Goal: Task Accomplishment & Management: Manage account settings

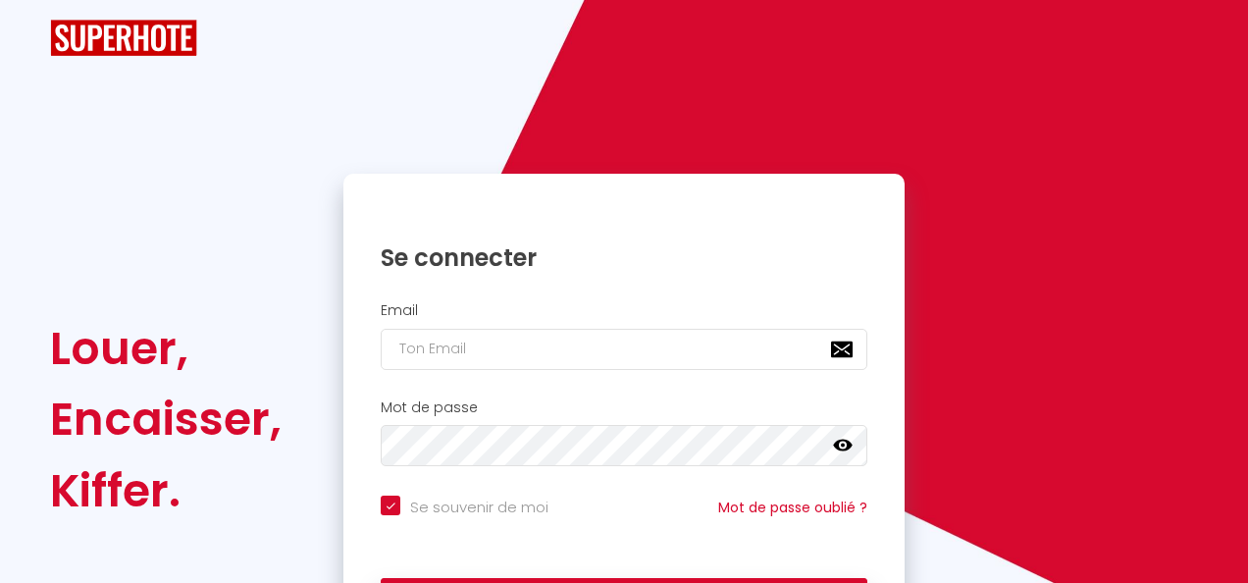
checkbox input "true"
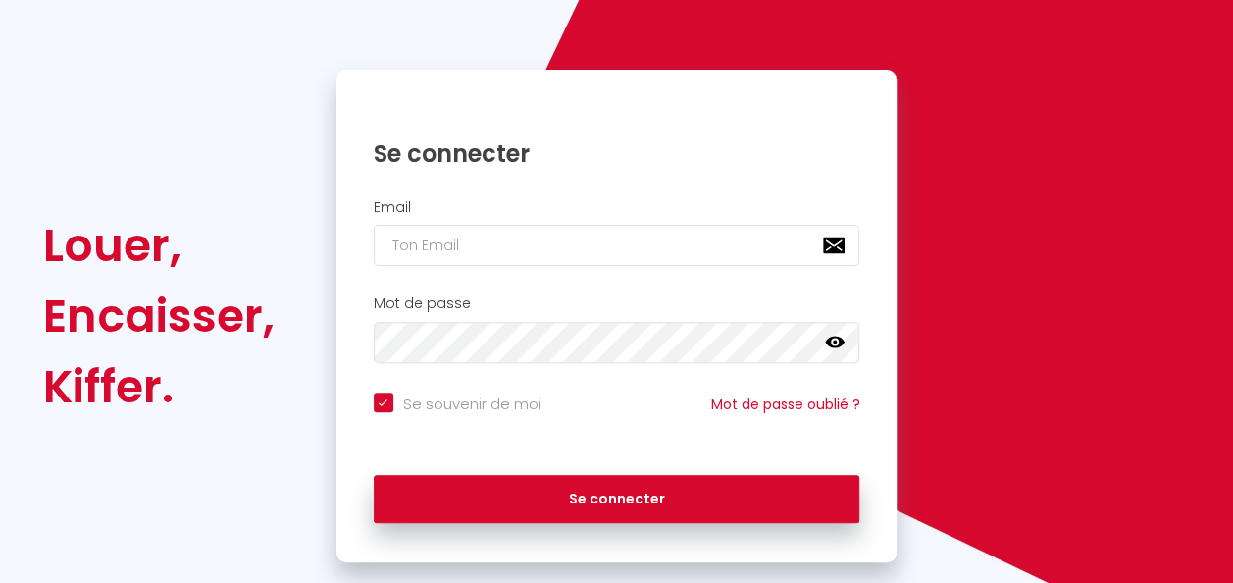
scroll to position [178, 0]
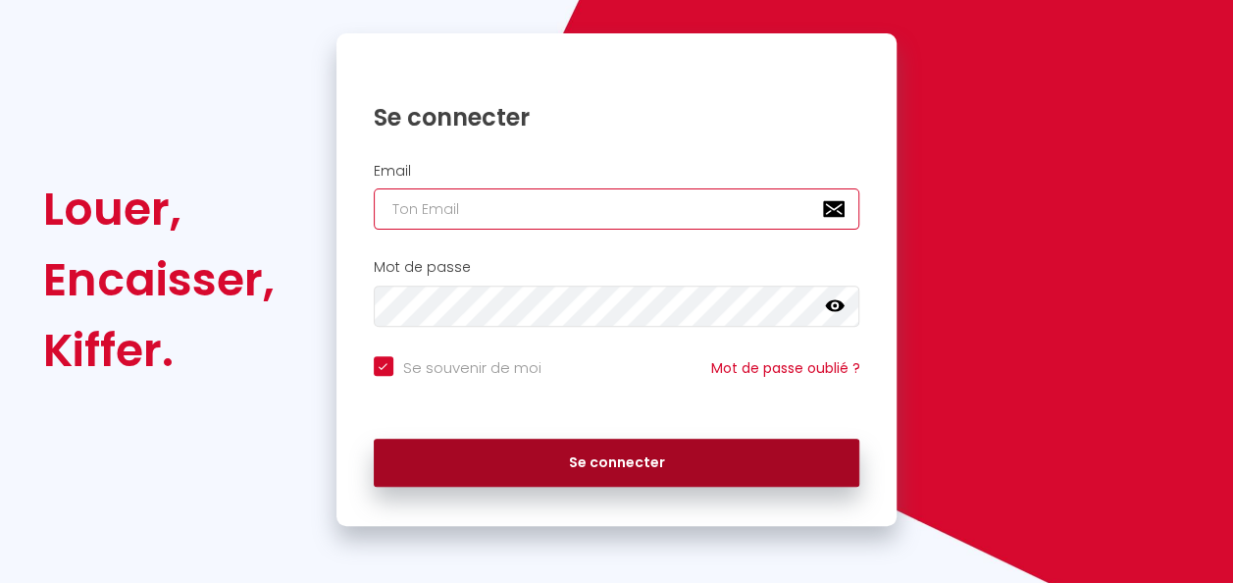
type input "[EMAIL_ADDRESS][DOMAIN_NAME]"
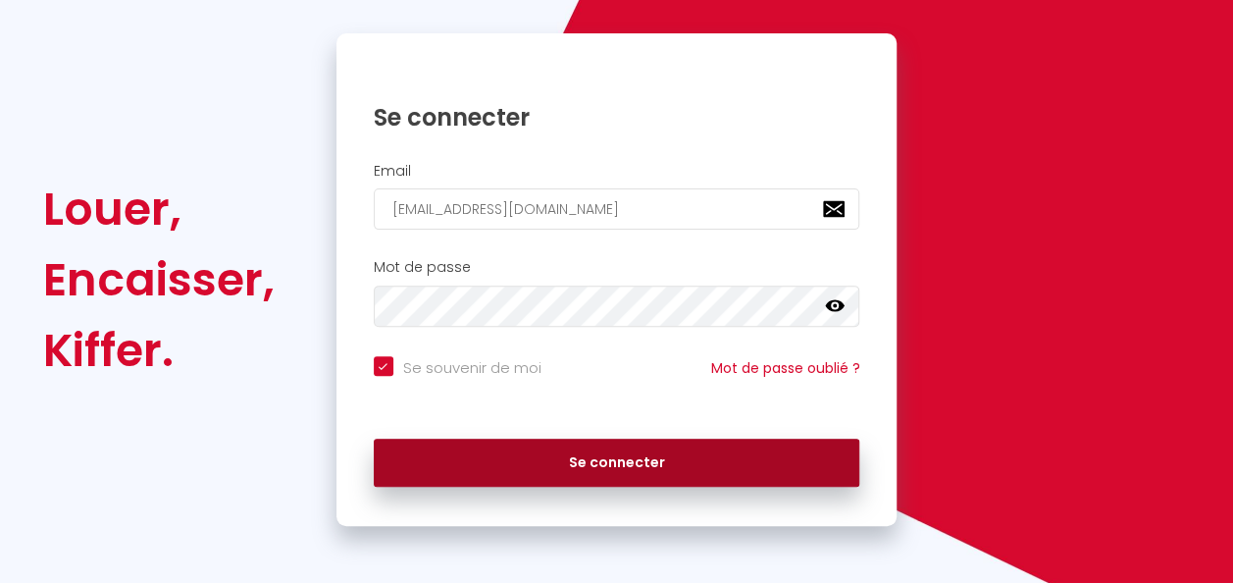
click at [610, 453] on button "Se connecter" at bounding box center [617, 463] width 487 height 49
checkbox input "true"
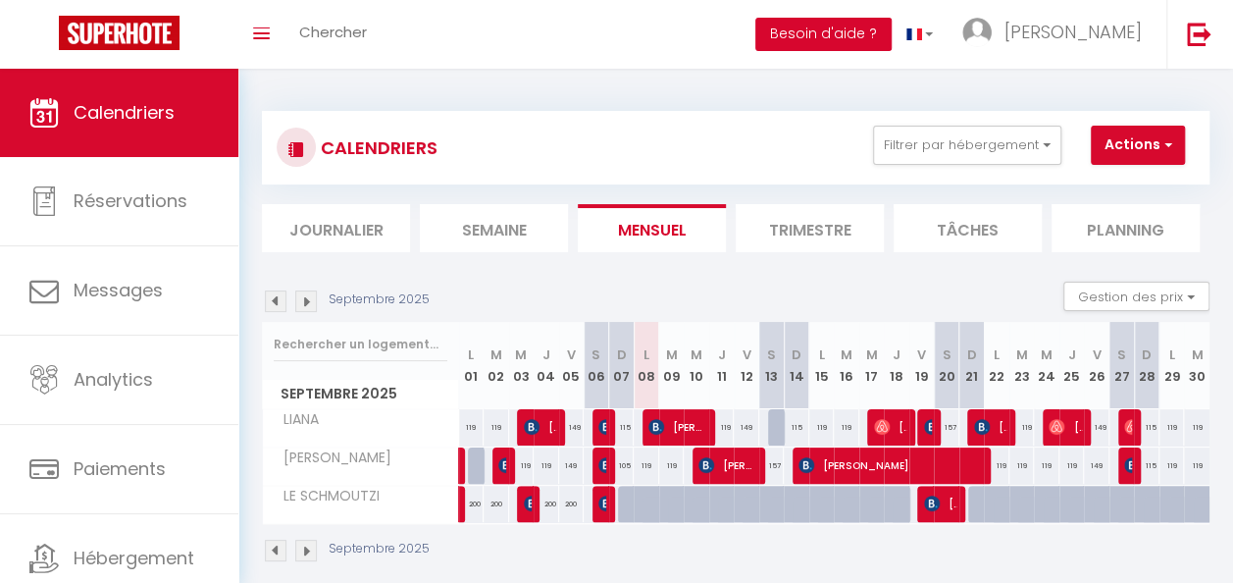
click at [887, 36] on button "Besoin d'aide ?" at bounding box center [823, 34] width 136 height 33
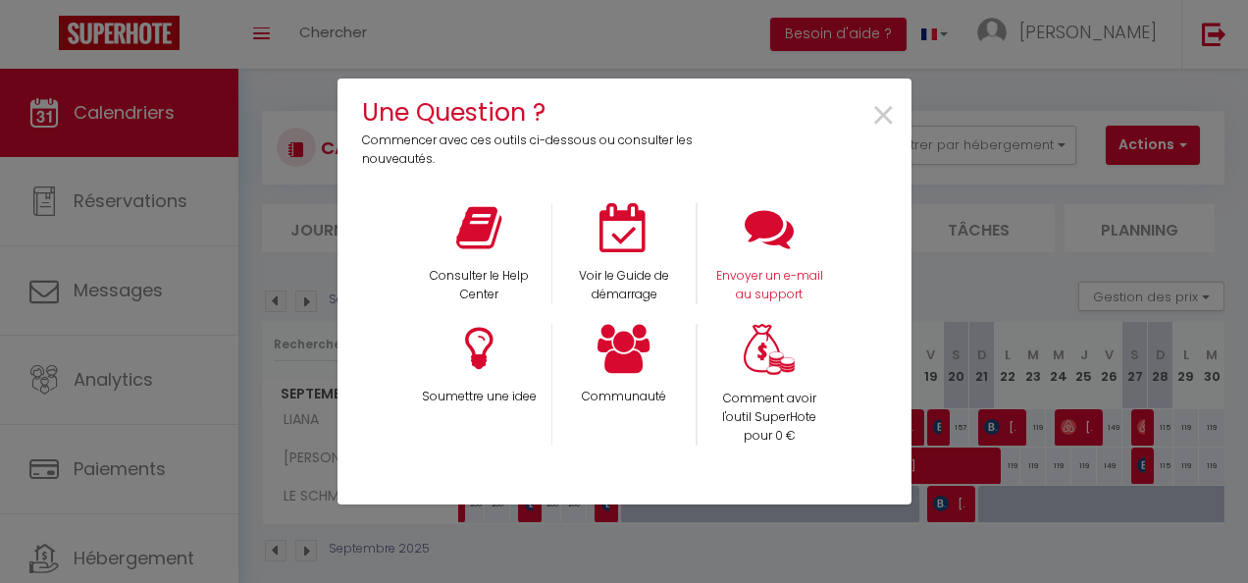
click at [783, 253] on div "Envoyer un e-mail au support" at bounding box center [769, 253] width 145 height 101
click at [780, 269] on p "Envoyer un e-mail au support" at bounding box center [769, 285] width 119 height 37
click at [877, 117] on span "×" at bounding box center [883, 116] width 26 height 62
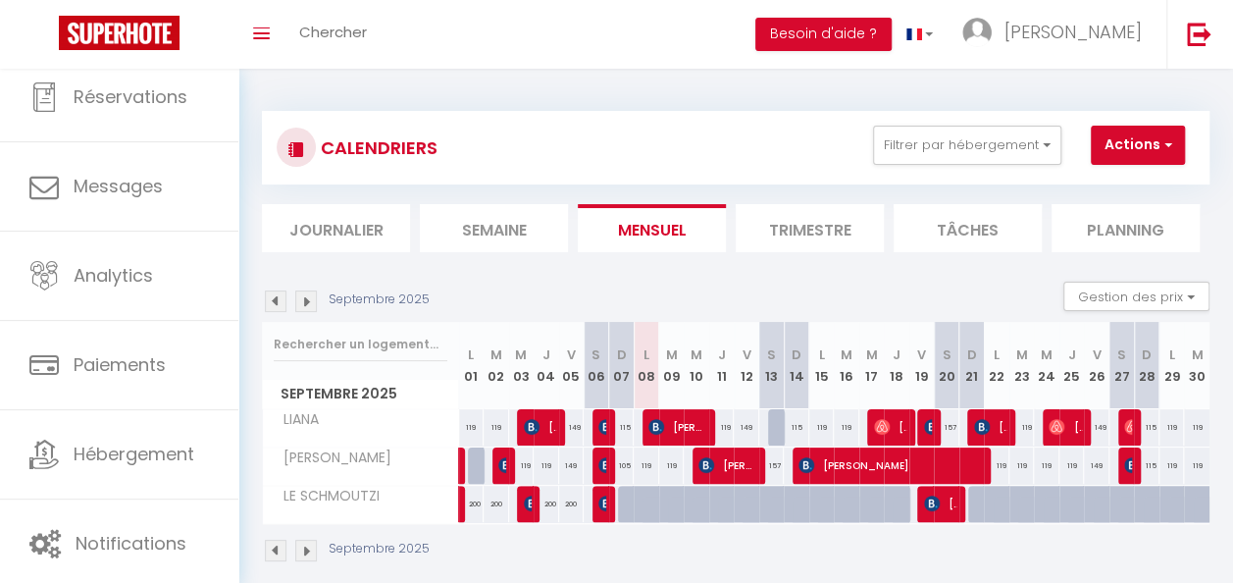
click at [800, 235] on li "Trimestre" at bounding box center [810, 228] width 148 height 48
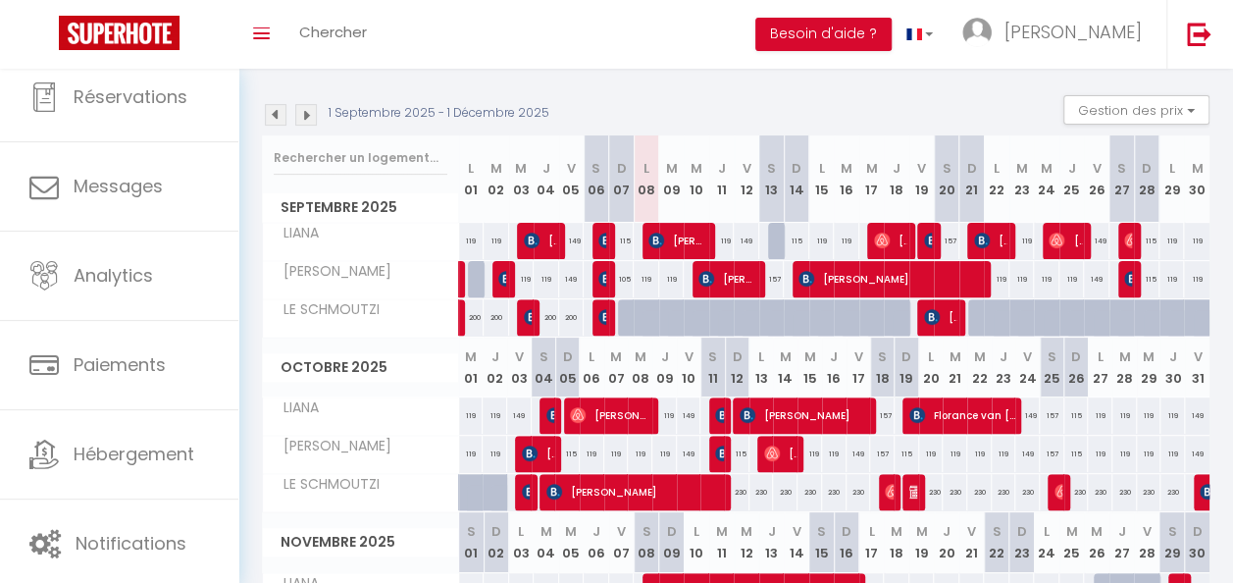
scroll to position [294, 0]
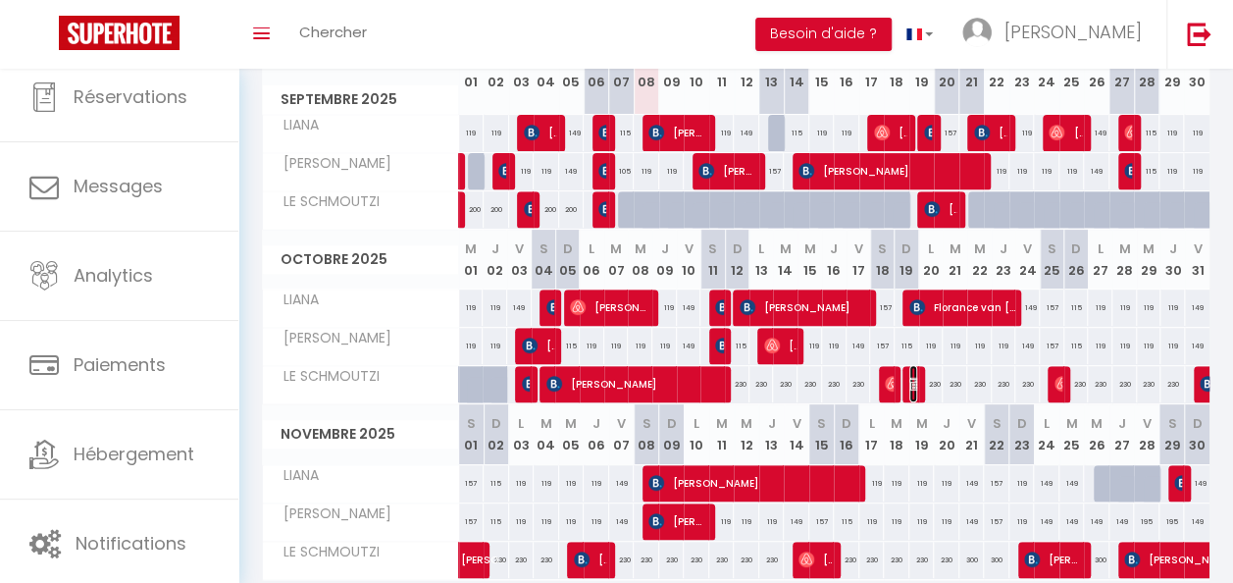
click at [909, 377] on img at bounding box center [917, 384] width 16 height 16
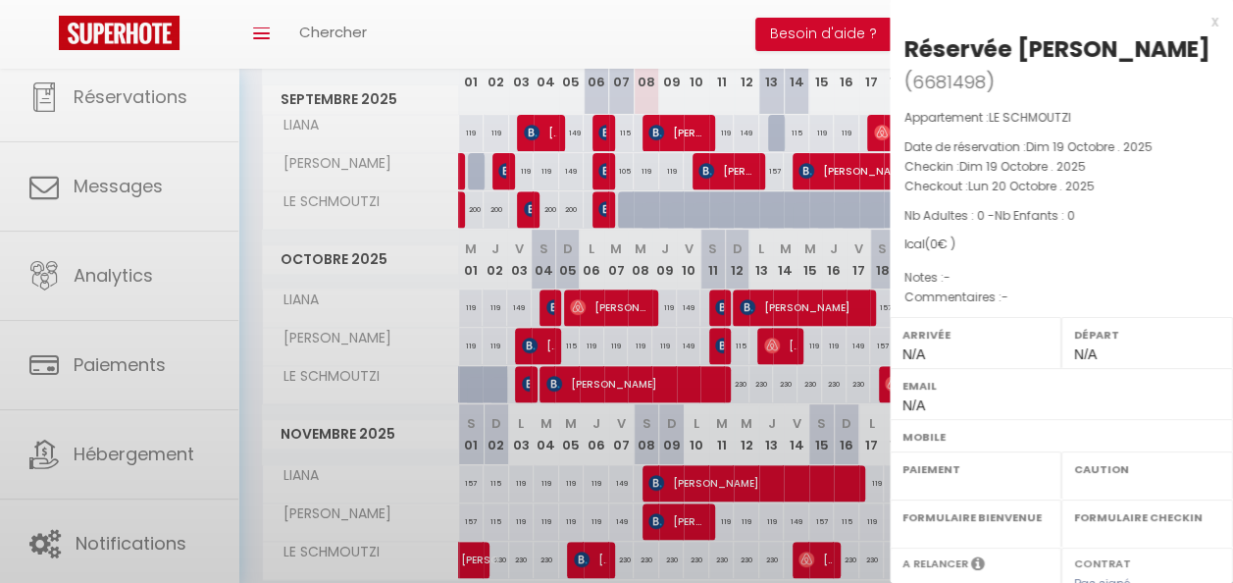
select select "OK"
select select "KO"
select select "0"
select select "1"
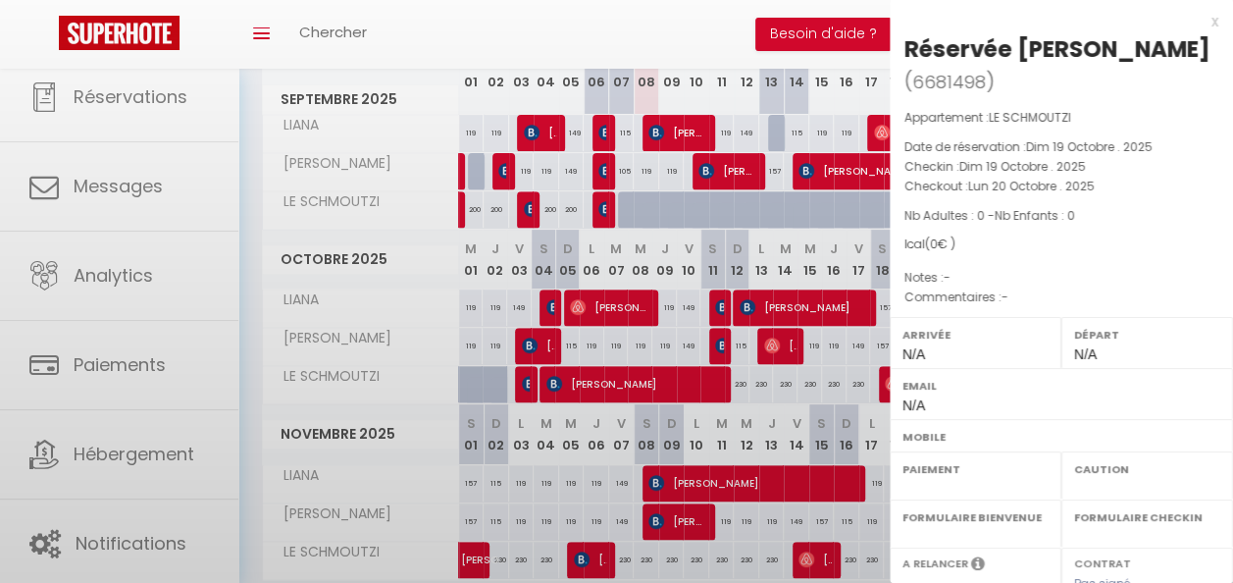
select select
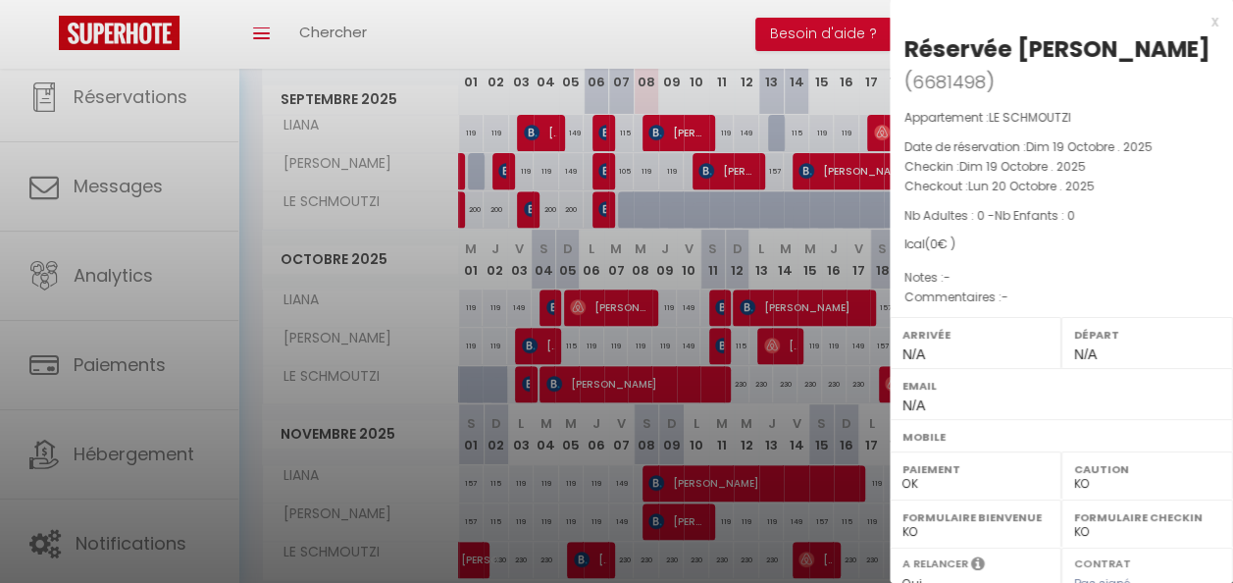
click at [1203, 24] on div "x" at bounding box center [1054, 22] width 329 height 24
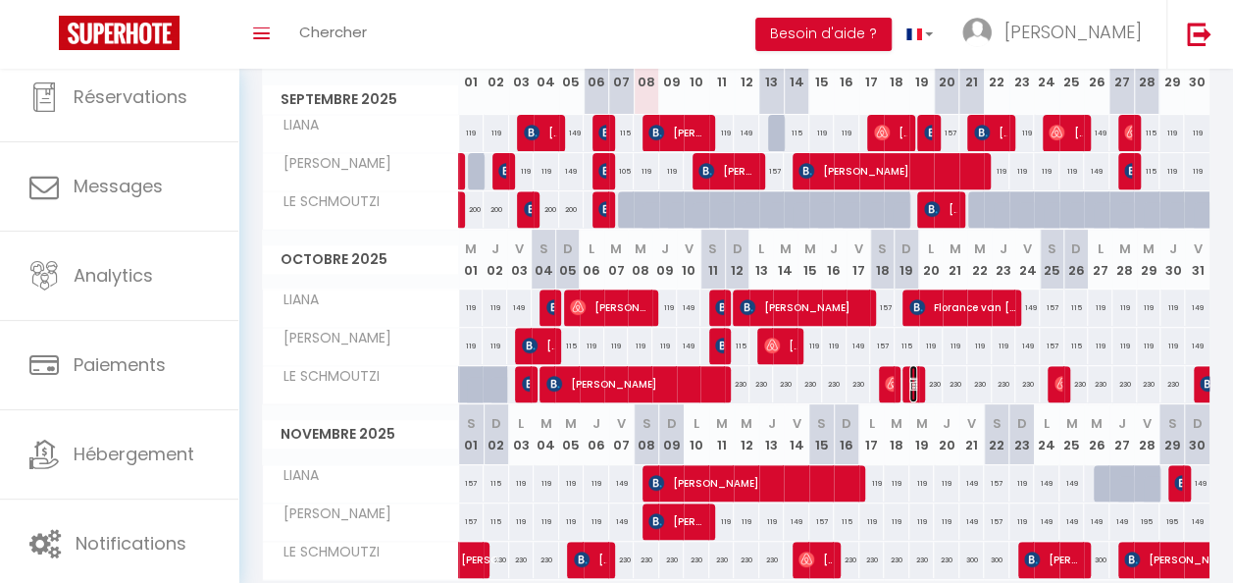
click at [909, 378] on img at bounding box center [917, 384] width 16 height 16
click at [0, 0] on span "N/A" at bounding box center [0, 0] width 0 height 0
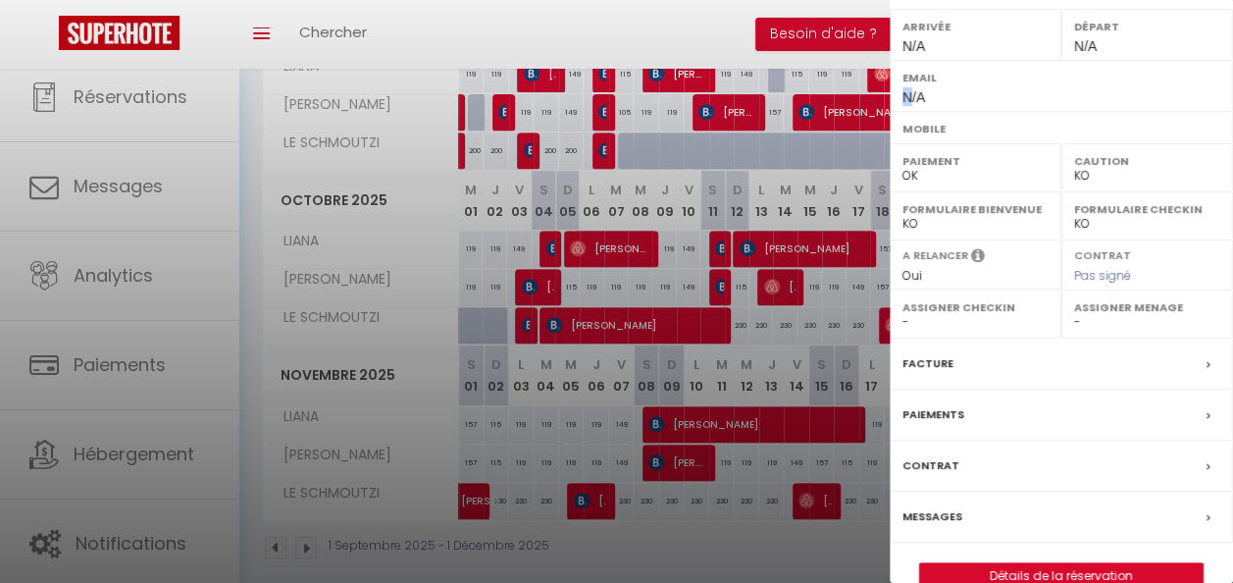
scroll to position [383, 0]
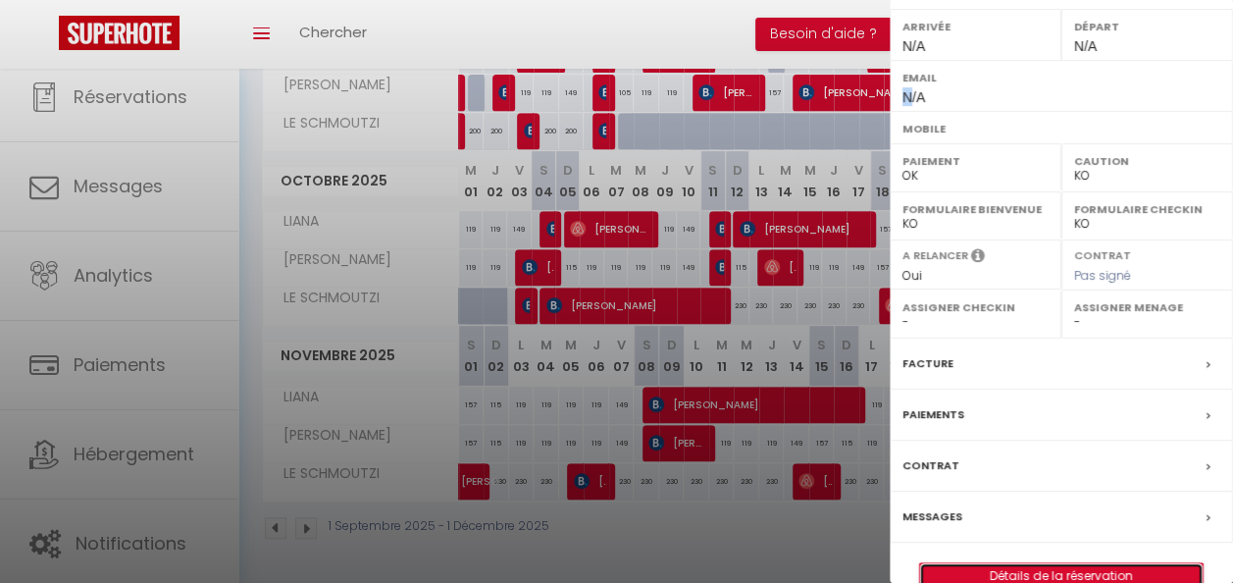
click at [1028, 563] on link "Détails de la réservation" at bounding box center [1061, 576] width 283 height 26
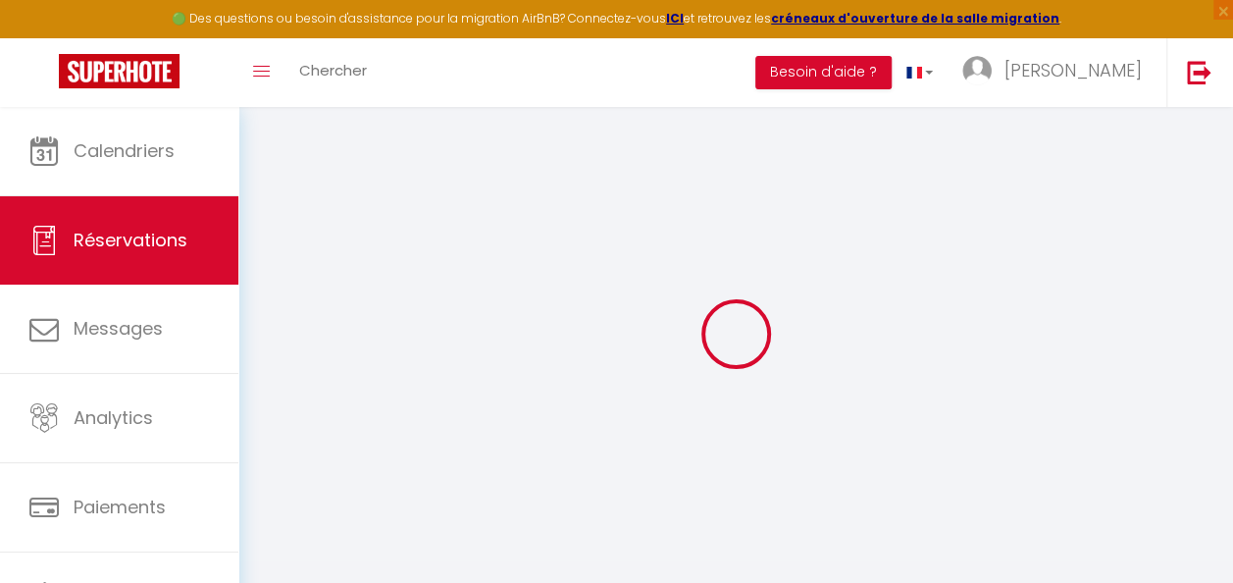
type input "Réservée"
type input "[PERSON_NAME]"
select select
select select "72491"
select select "1"
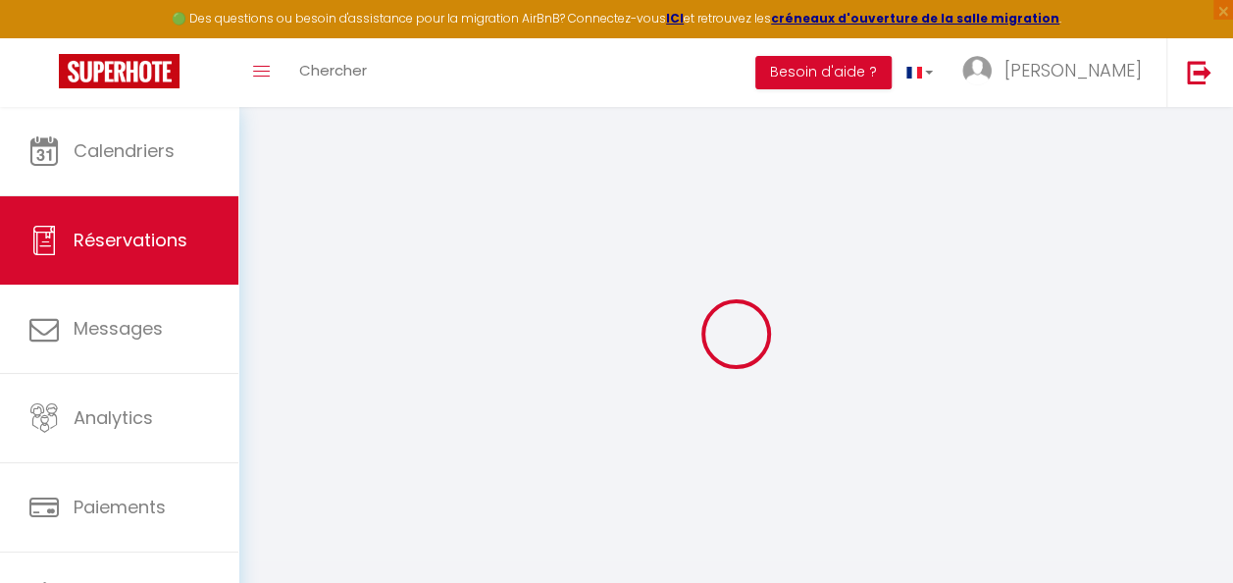
type input "Dim 19 Octobre 2025"
select select
type input "Lun 20 Octobre 2025"
select select
type input "0"
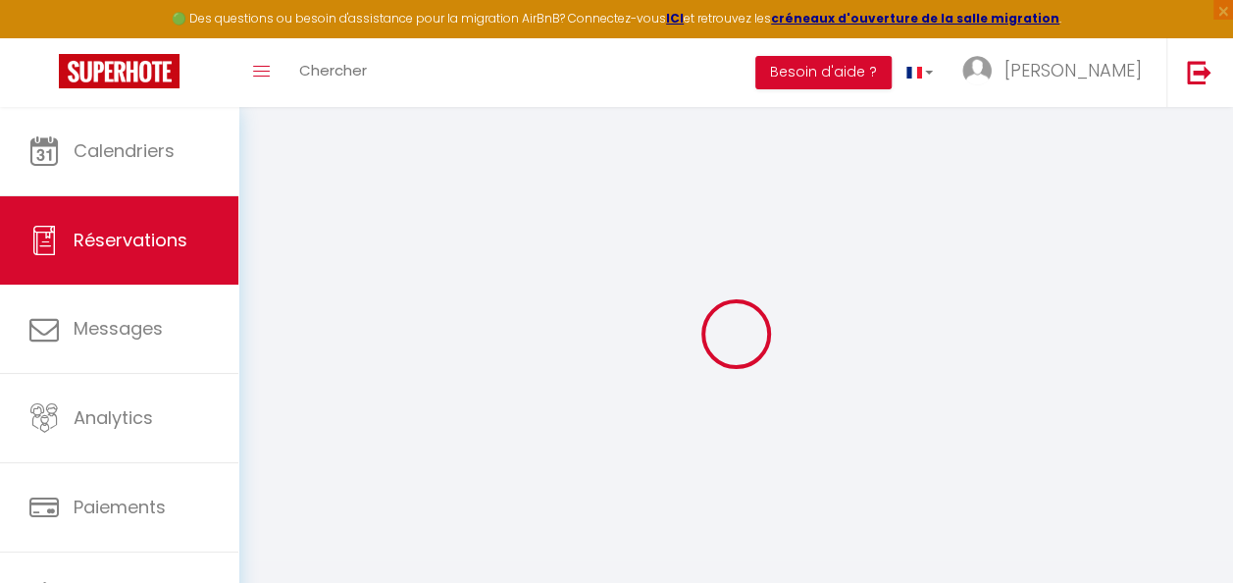
select select "12"
select select
checkbox input "false"
type input "0"
select select "73"
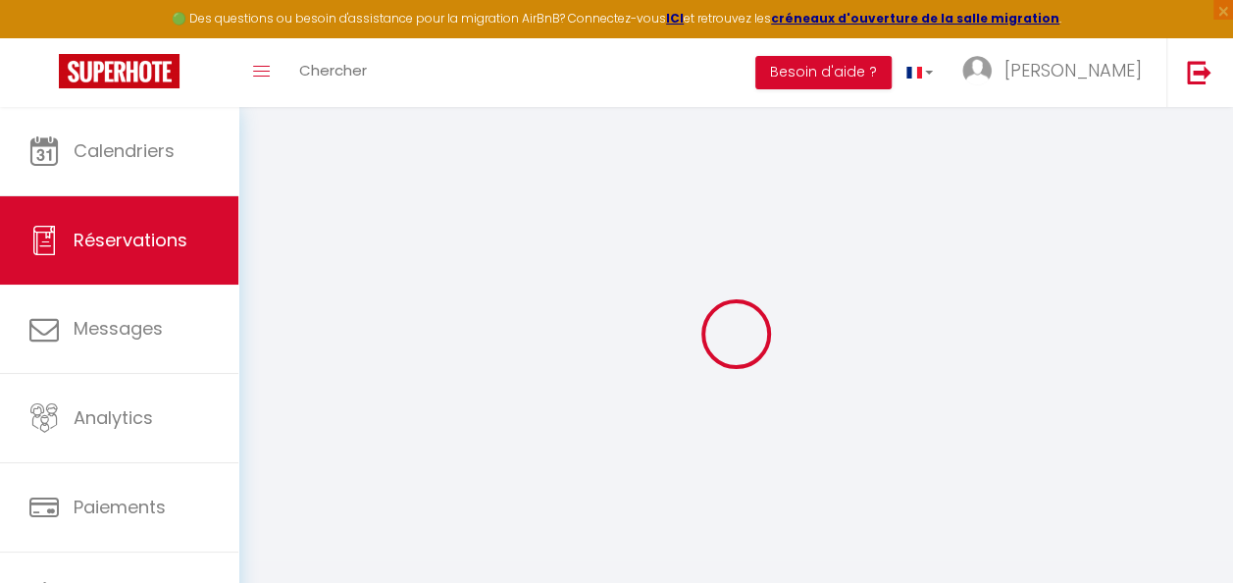
type input "50"
type input "0"
select select
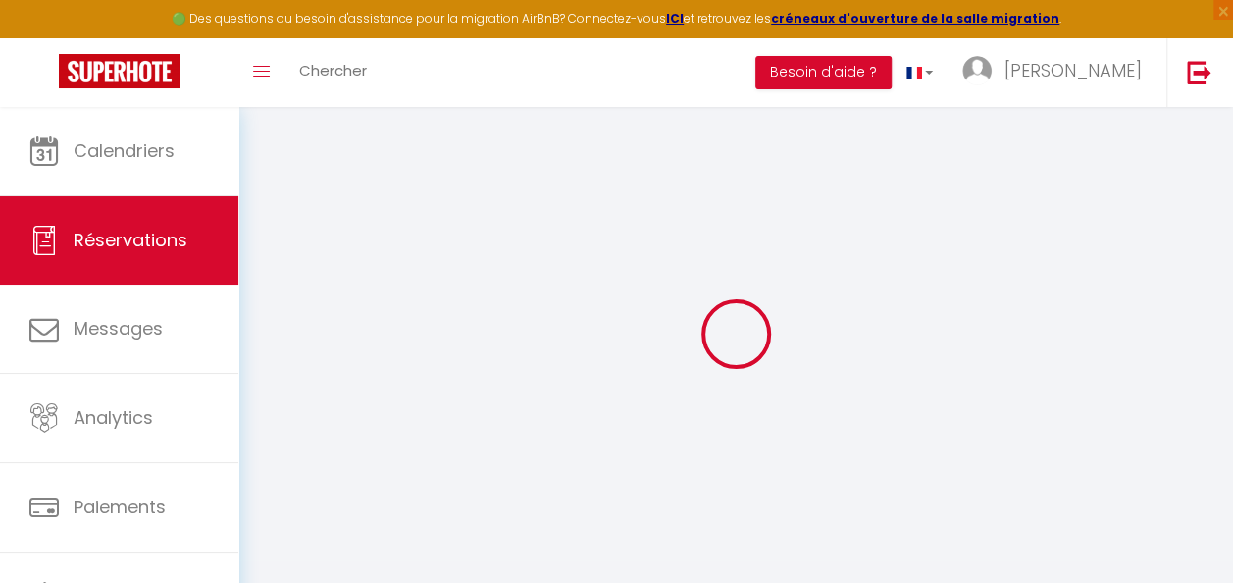
select select
select select "14"
checkbox input "false"
select select
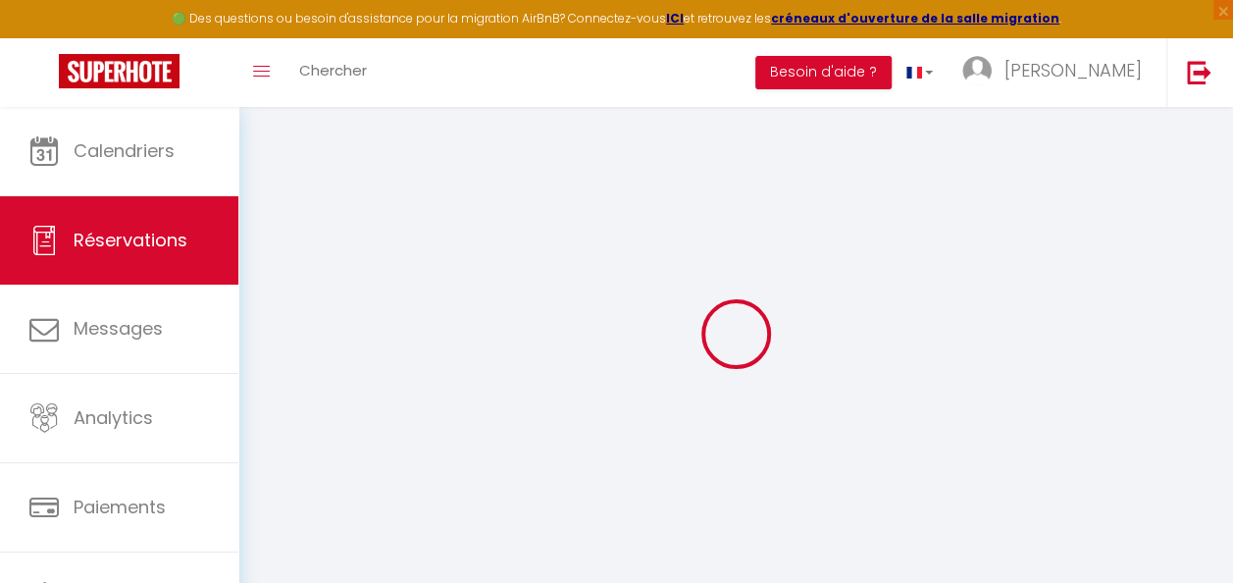
select select
checkbox input "false"
select select
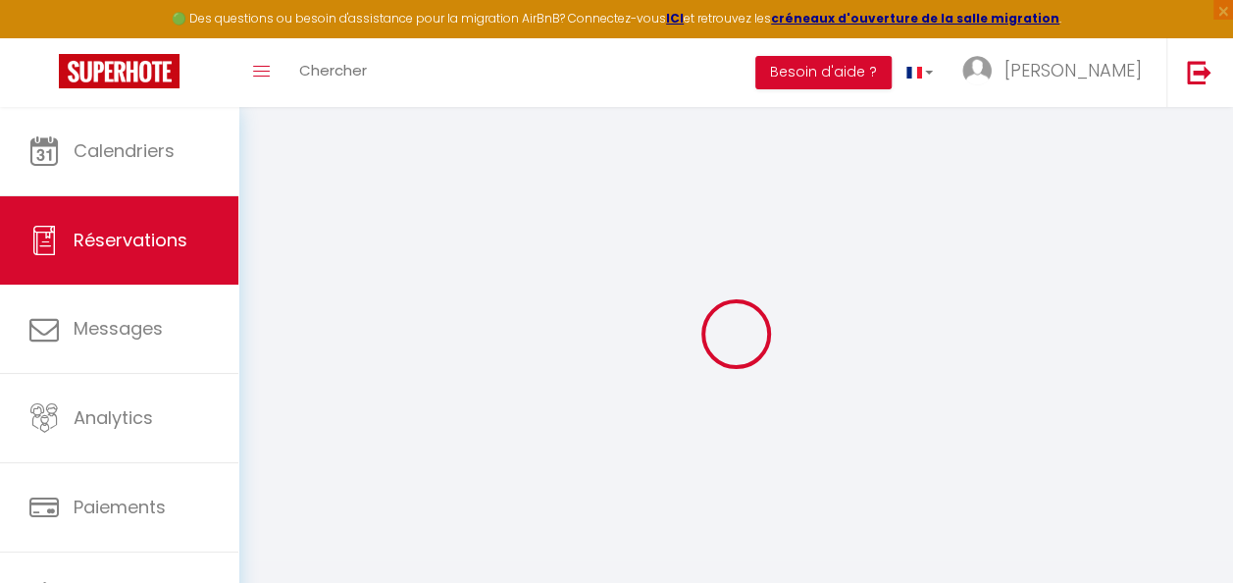
checkbox input "false"
select select
checkbox input "false"
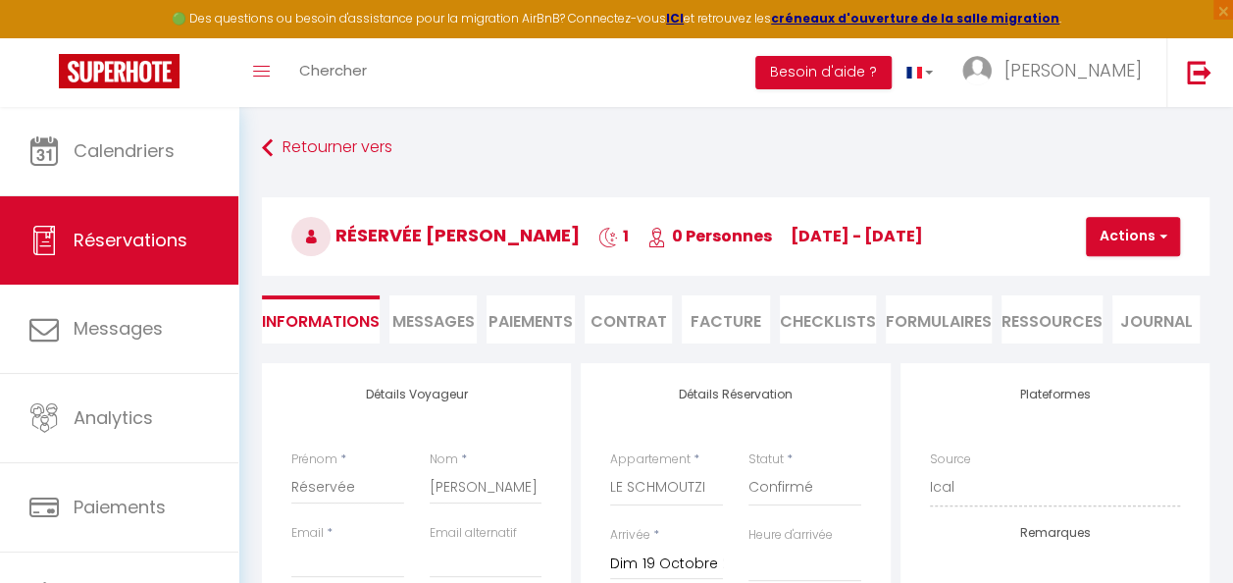
select select
checkbox input "false"
select select
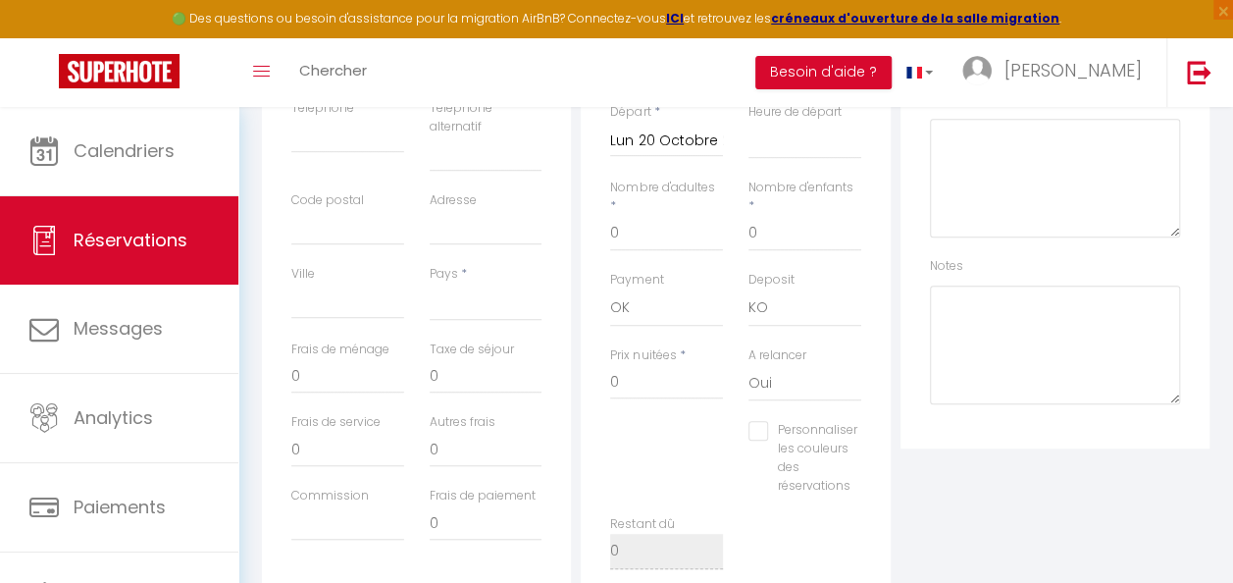
scroll to position [589, 0]
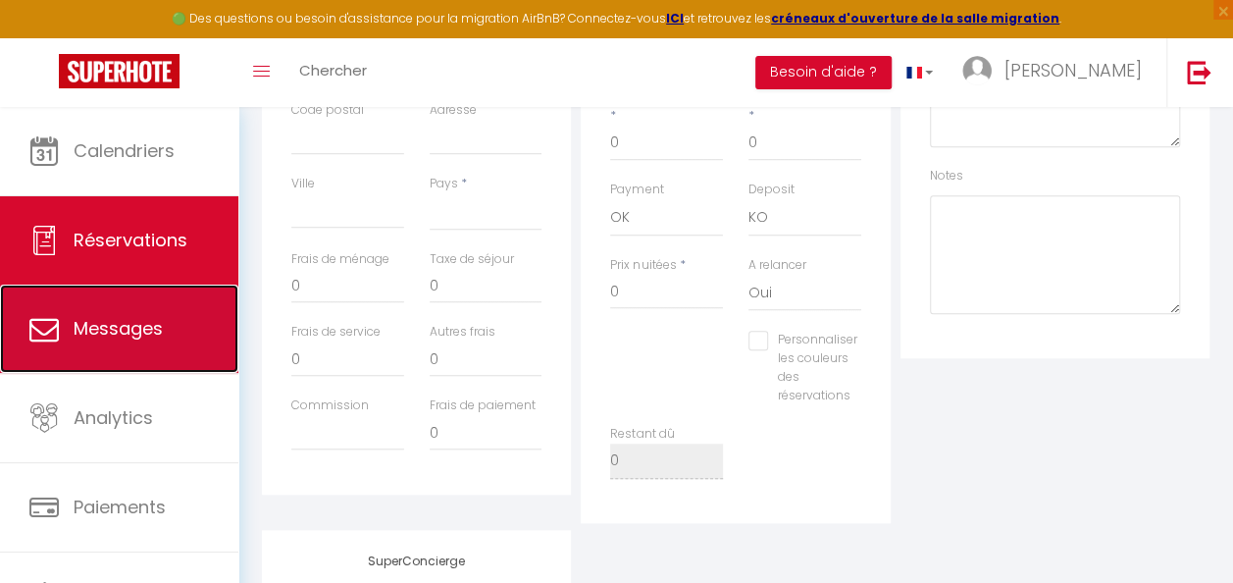
click at [139, 338] on span "Messages" at bounding box center [118, 328] width 89 height 25
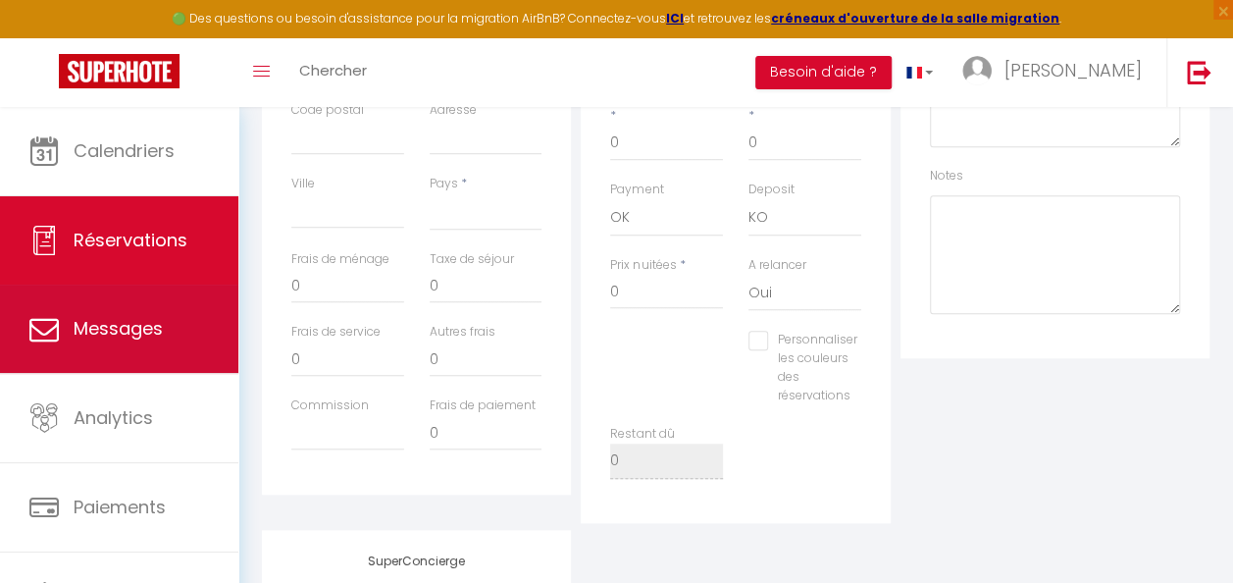
select select "message"
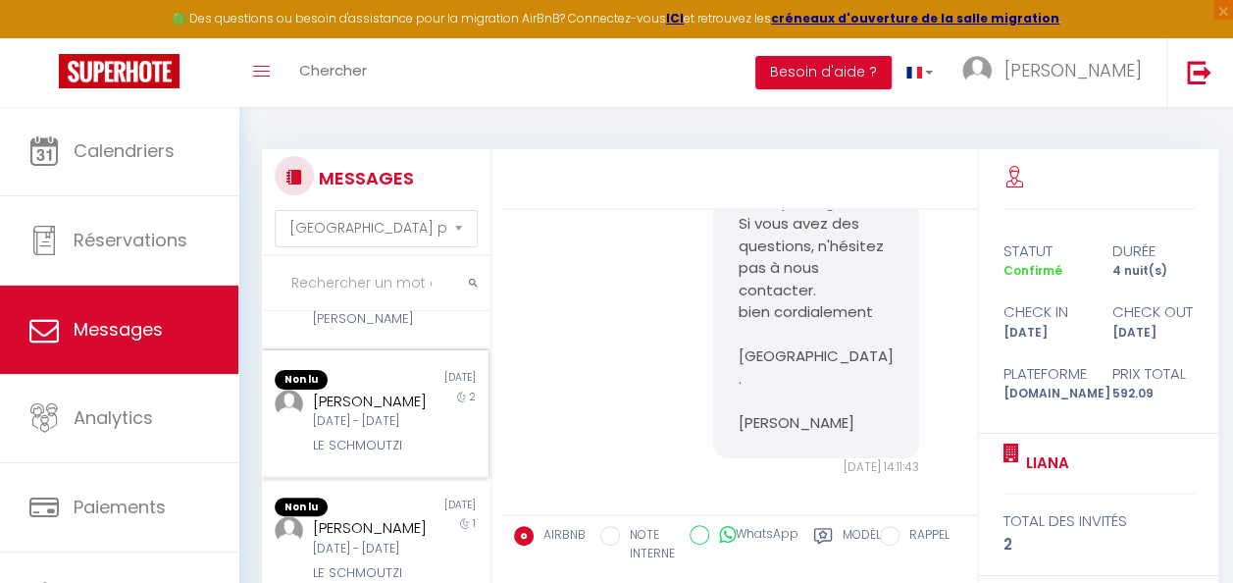
scroll to position [1156, 0]
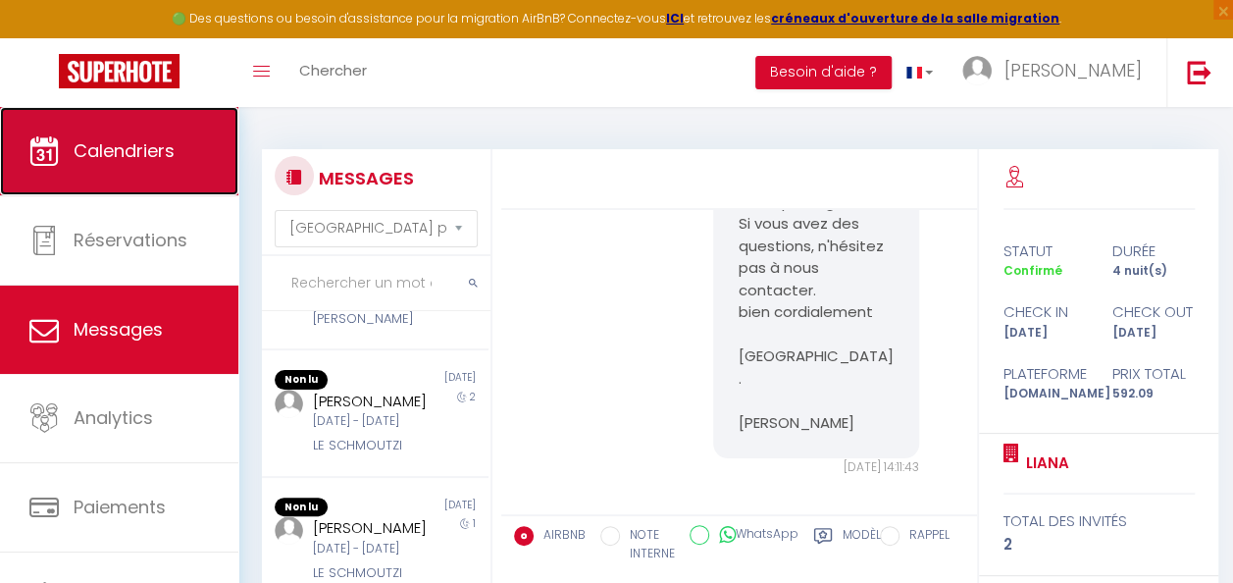
click at [164, 164] on link "Calendriers" at bounding box center [119, 151] width 238 height 88
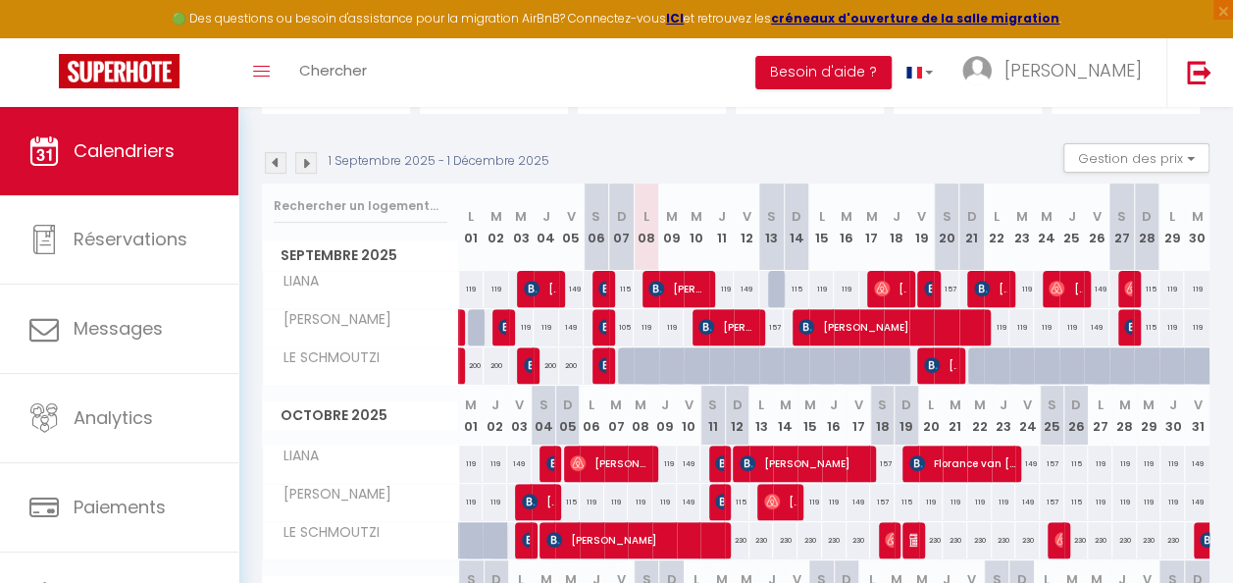
scroll to position [196, 0]
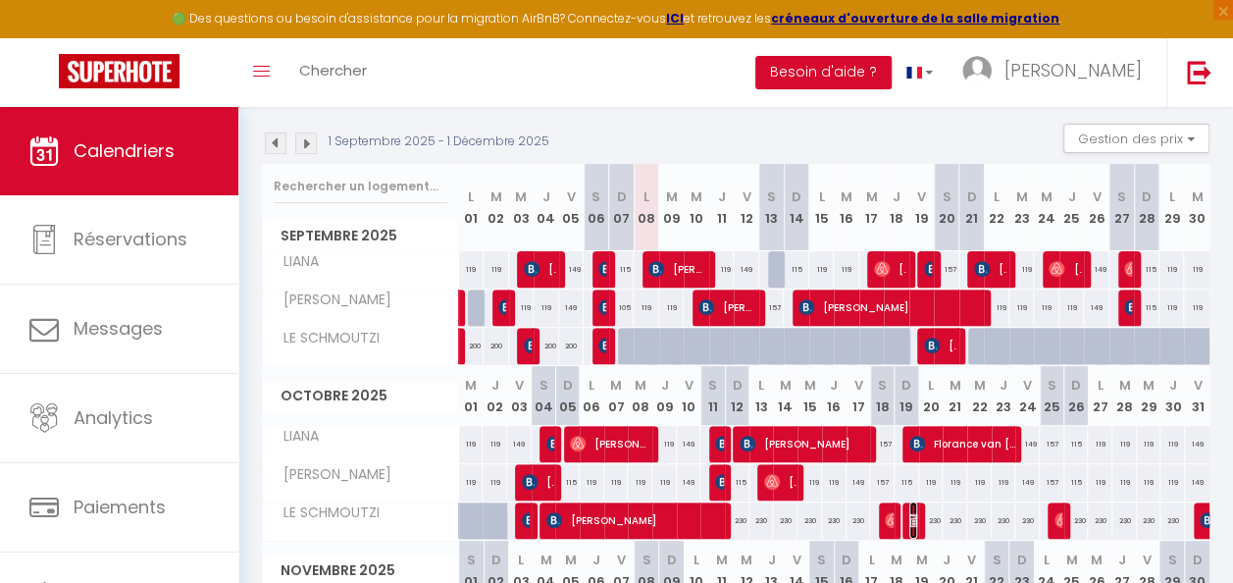
click at [909, 519] on img at bounding box center [917, 520] width 16 height 16
select select "OK"
select select "KO"
select select "0"
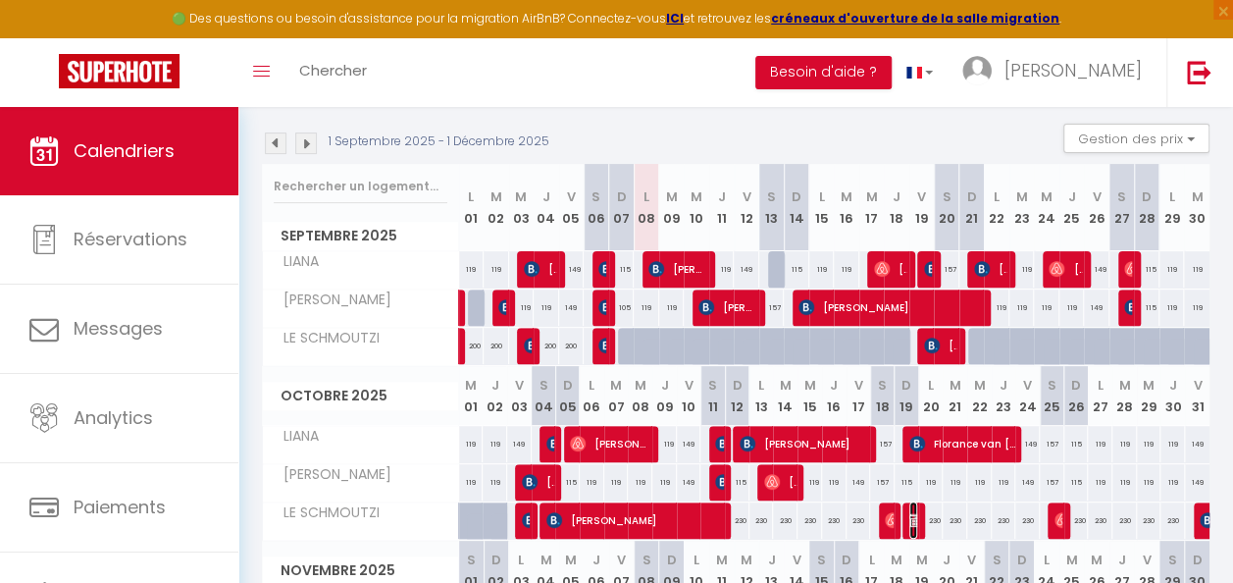
select select "1"
select select
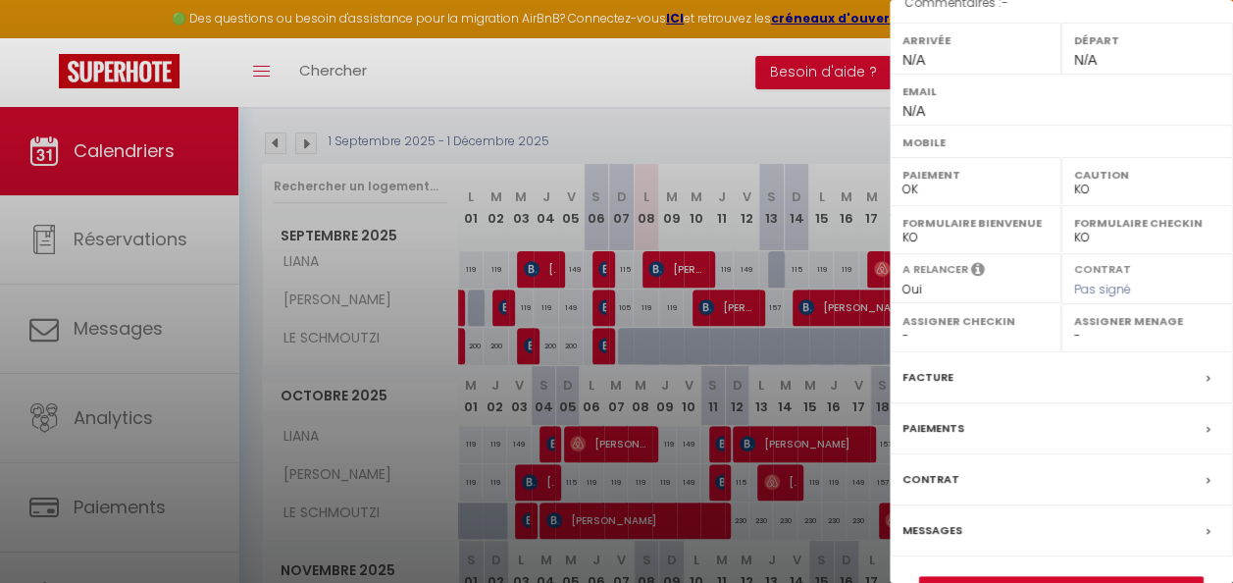
scroll to position [308, 0]
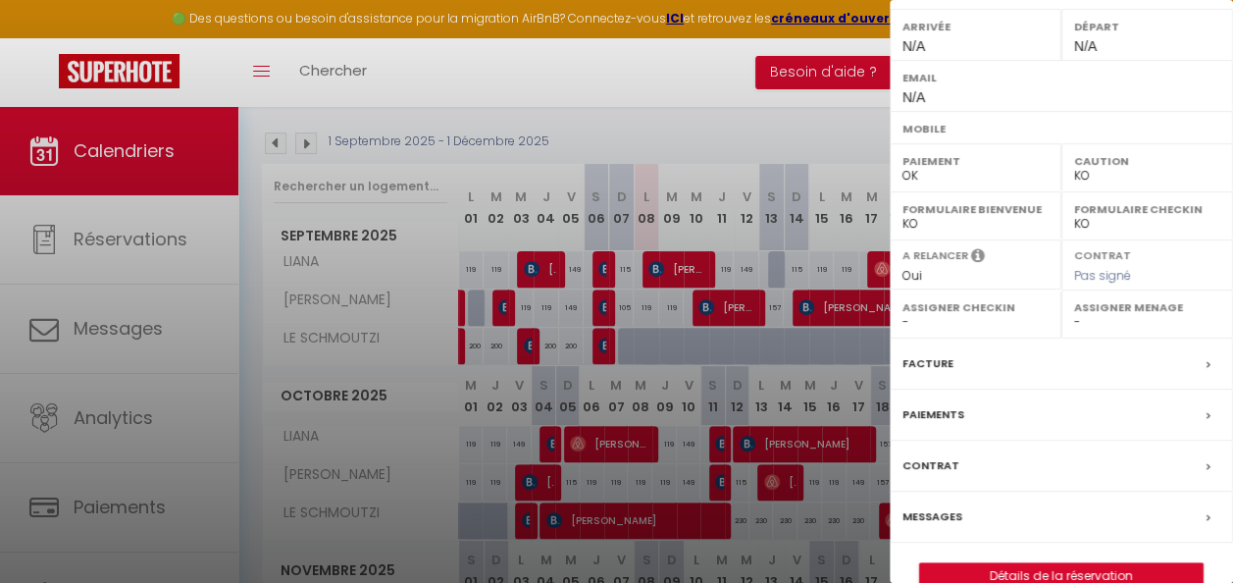
click at [1207, 353] on span at bounding box center [1214, 363] width 14 height 21
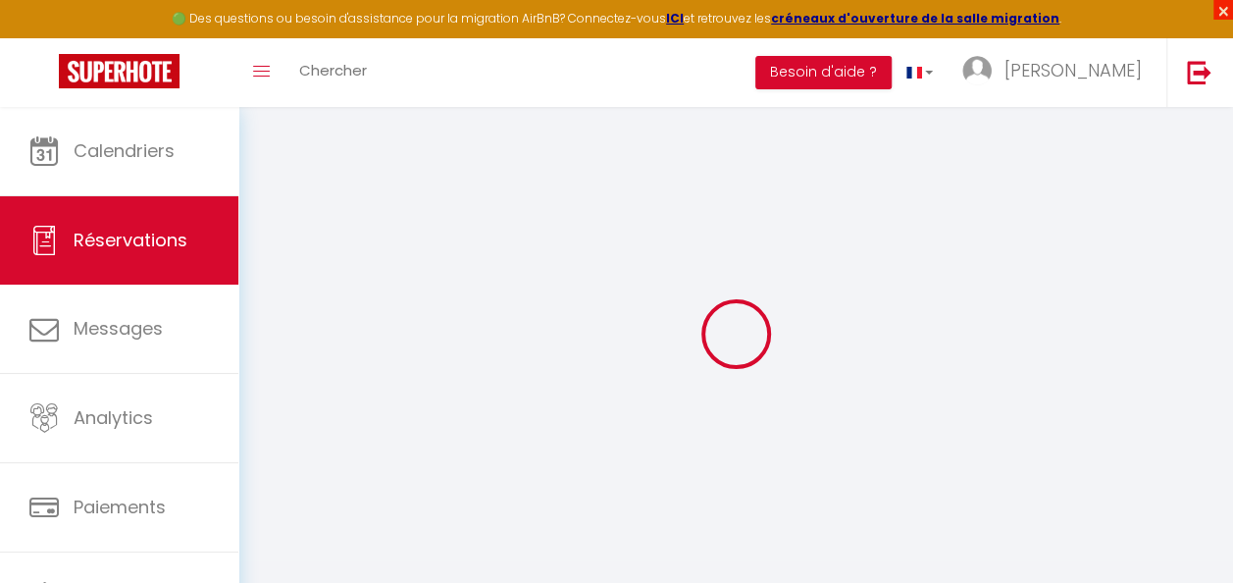
click at [1221, 13] on span "×" at bounding box center [1224, 10] width 20 height 20
select select
checkbox input "false"
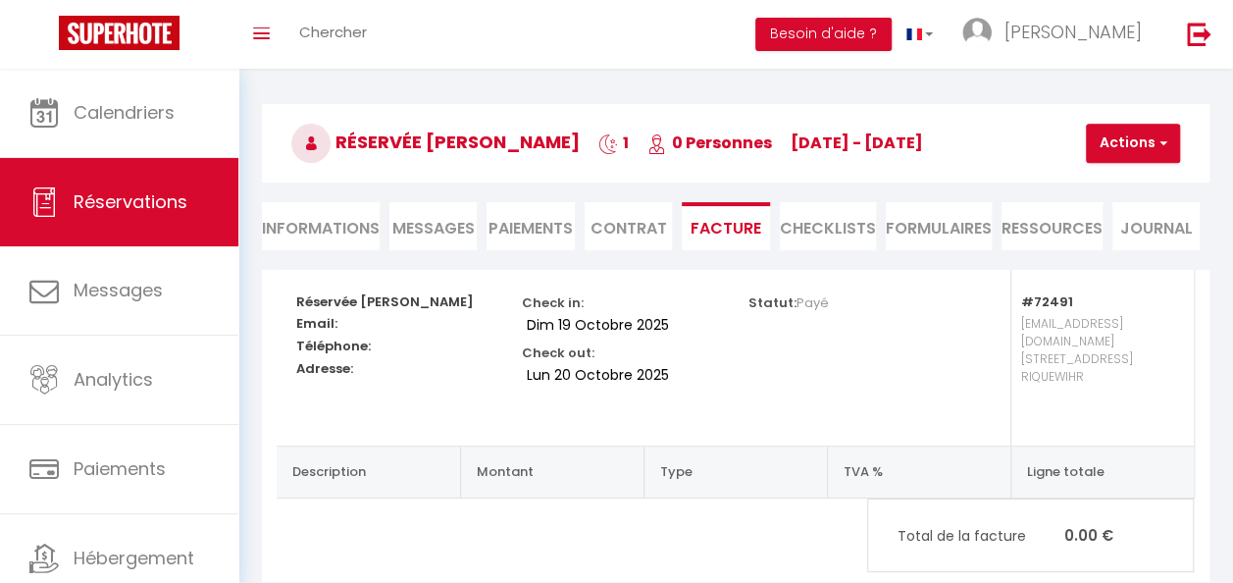
scroll to position [83, 0]
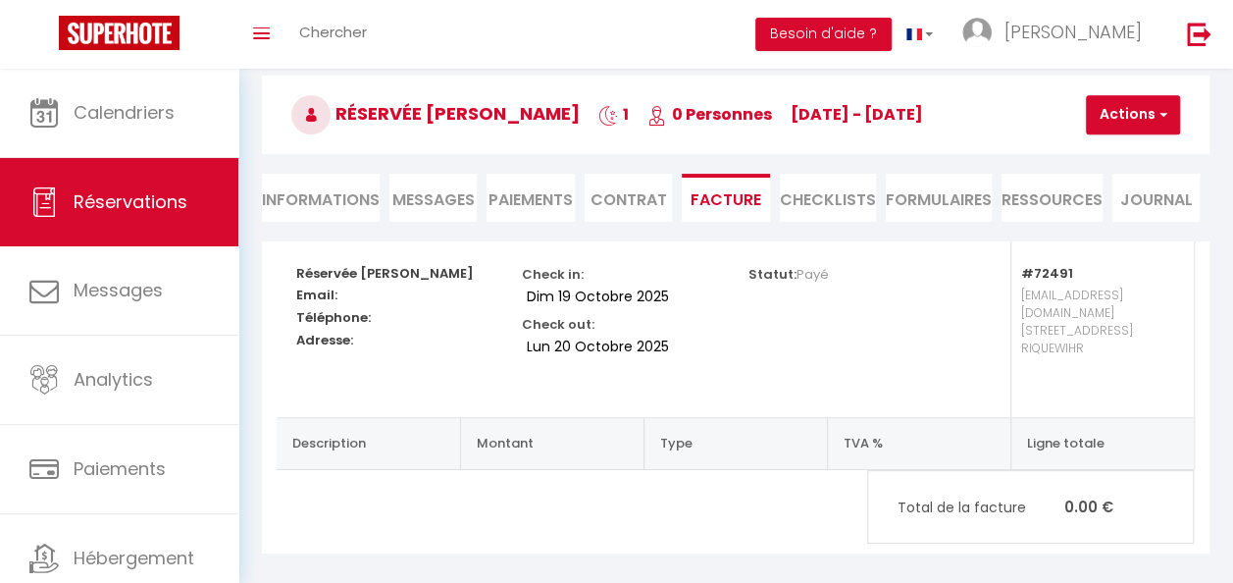
click at [327, 204] on li "Informations" at bounding box center [321, 198] width 118 height 48
select select
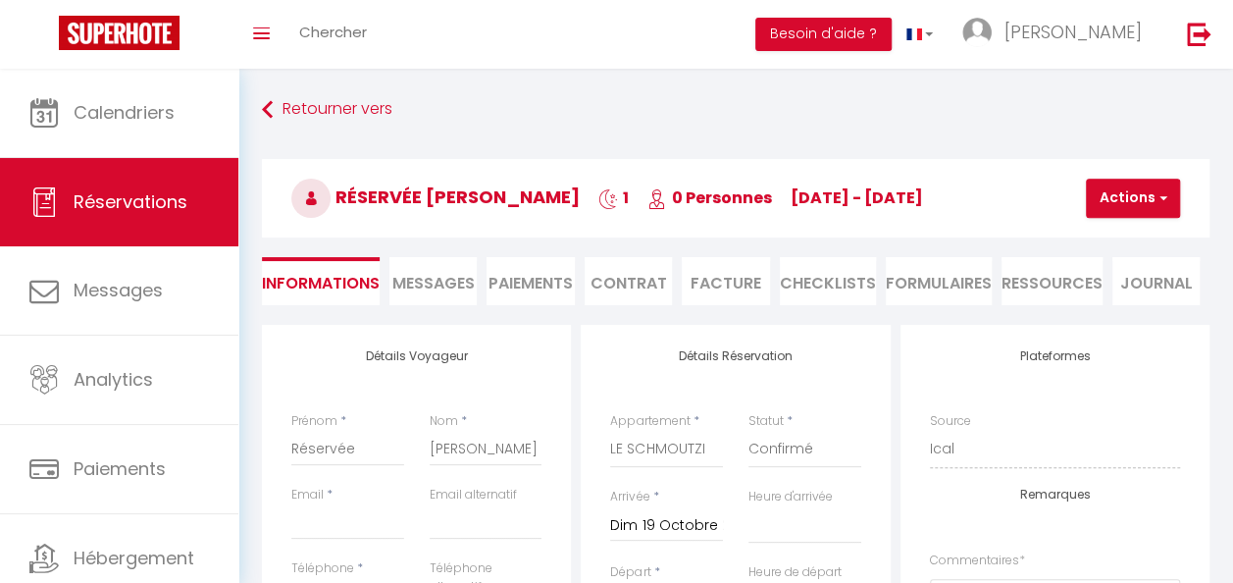
click at [465, 281] on span "Messages" at bounding box center [433, 283] width 82 height 23
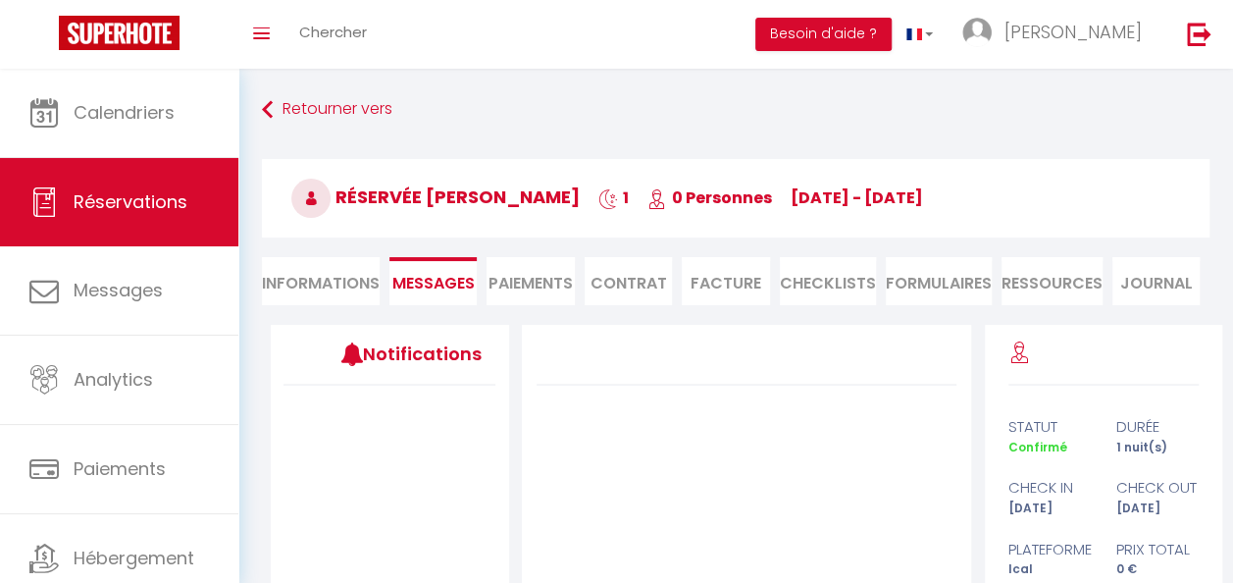
click at [725, 285] on li "Facture" at bounding box center [725, 281] width 87 height 48
